Goal: Go to known website: Access a specific website the user already knows

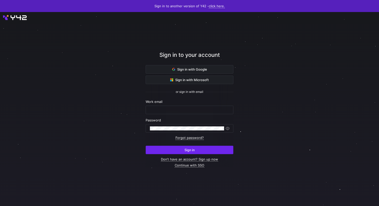
type input "[PERSON_NAME][EMAIL_ADDRESS][DOMAIN_NAME]"
click at [159, 148] on span "submit" at bounding box center [189, 150] width 87 height 8
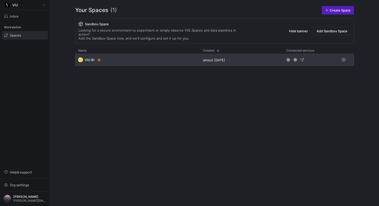
click at [123, 58] on div "🌝 VIU BI" at bounding box center [137, 60] width 125 height 12
